Goal: Find specific page/section: Find specific page/section

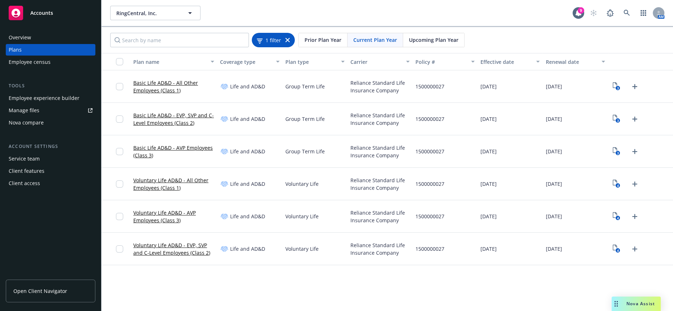
click at [275, 37] on span "1 filter" at bounding box center [273, 40] width 16 height 8
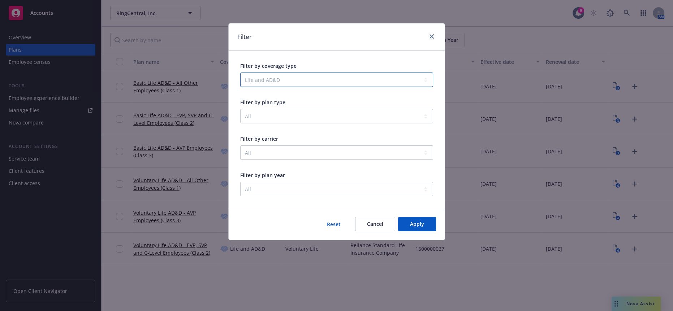
click at [274, 78] on select "All Life and AD&D" at bounding box center [336, 80] width 193 height 14
select select "__ANY__"
click at [240, 73] on select "All Life and AD&D" at bounding box center [336, 80] width 193 height 14
click at [409, 217] on button "Apply" at bounding box center [417, 224] width 38 height 14
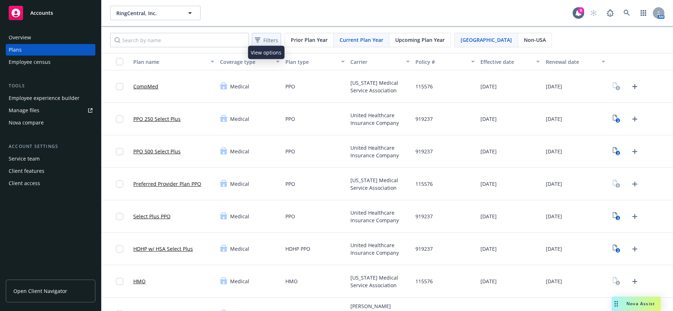
click at [272, 36] on span "Filters" at bounding box center [270, 40] width 15 height 8
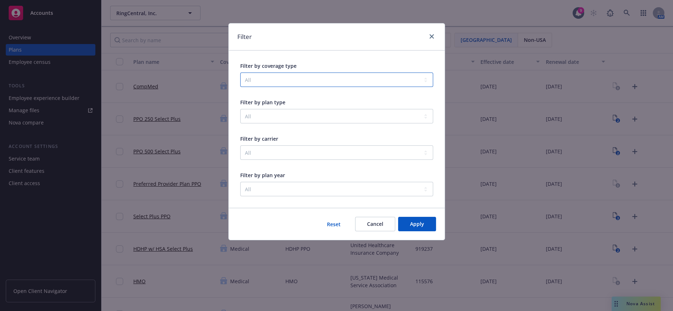
click at [313, 75] on select "All Community & Social Wellbeing Dental Disability Emotional Wellbeing Family F…" at bounding box center [336, 80] width 193 height 14
select select "INSURANCE_ADMINISTERED_STATE_PAID_FAMILY_LEAVE"
click at [240, 73] on select "All Community & Social Wellbeing Dental Disability Emotional Wellbeing Family F…" at bounding box center [336, 80] width 193 height 14
click at [416, 225] on button "Apply" at bounding box center [417, 224] width 38 height 14
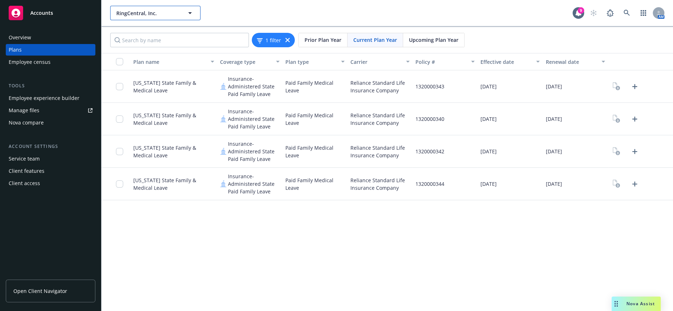
click at [164, 7] on button "RingCentral, Inc." at bounding box center [155, 13] width 90 height 14
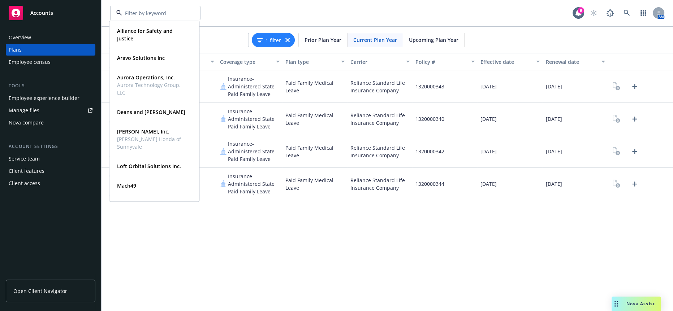
click at [72, 39] on div "Overview" at bounding box center [51, 38] width 84 height 12
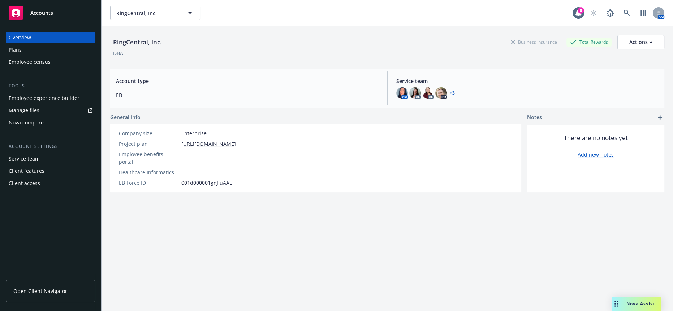
click at [69, 92] on div "Employee experience builder" at bounding box center [44, 98] width 71 height 12
